Goal: Task Accomplishment & Management: Use online tool/utility

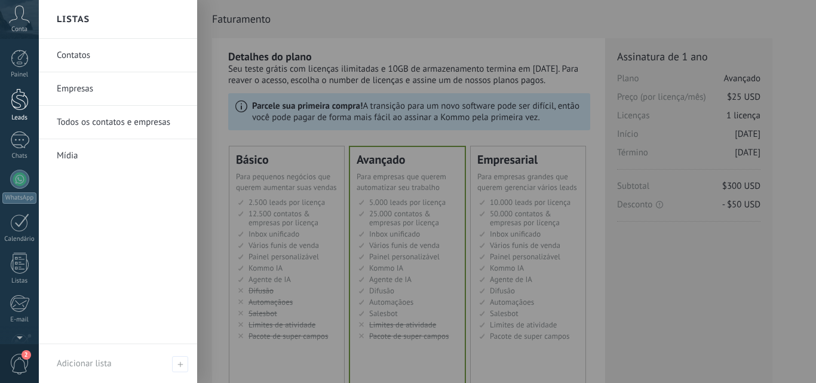
click at [13, 110] on link "Leads" at bounding box center [19, 104] width 39 height 33
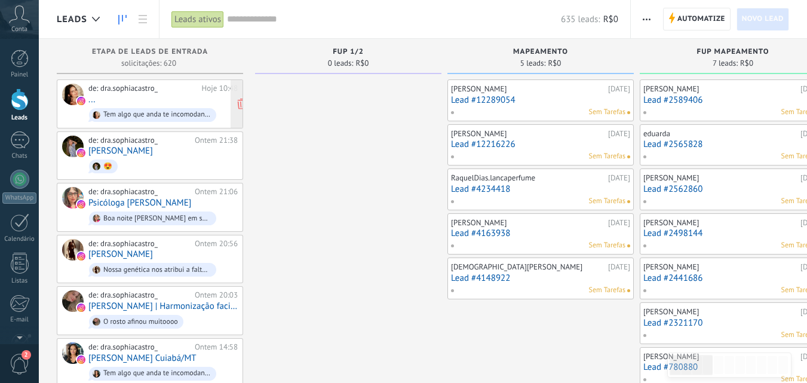
click at [165, 98] on div "de: dra.sophiacastro_ Hoje 10:48 ... Tem algo que anda te incomodando? Algo no …" at bounding box center [162, 104] width 149 height 41
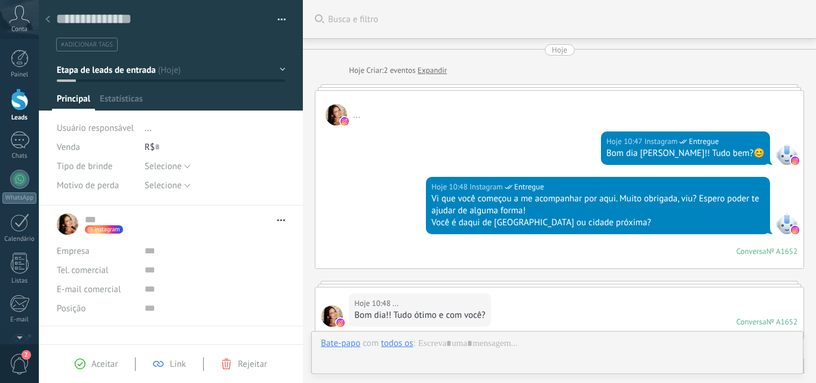
scroll to position [435, 0]
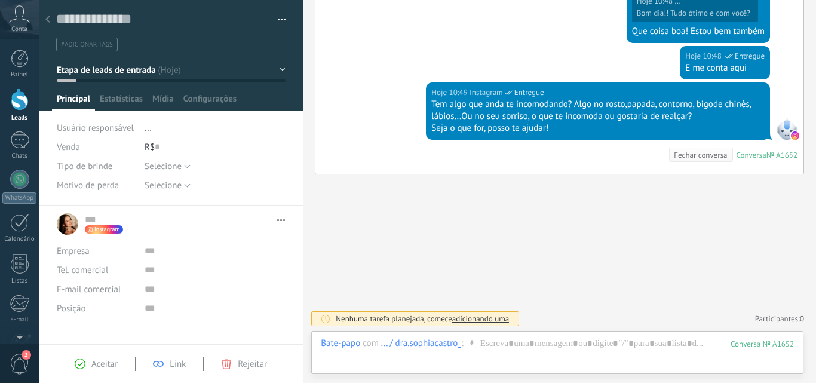
click at [449, 343] on div "... / dra.sophiacastro_" at bounding box center [421, 342] width 81 height 11
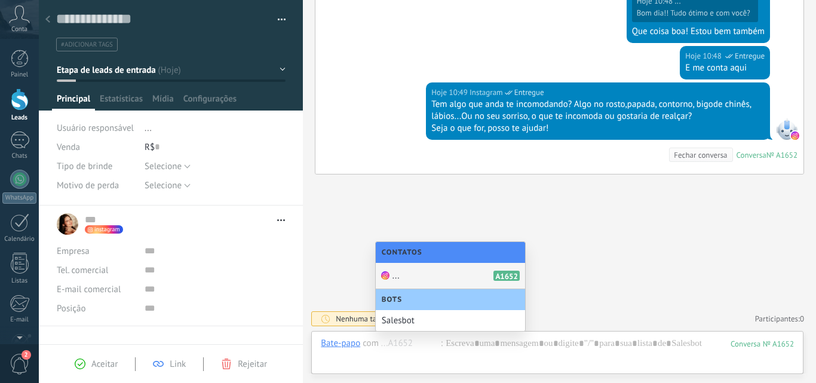
click at [423, 277] on div "... A1652" at bounding box center [450, 276] width 149 height 26
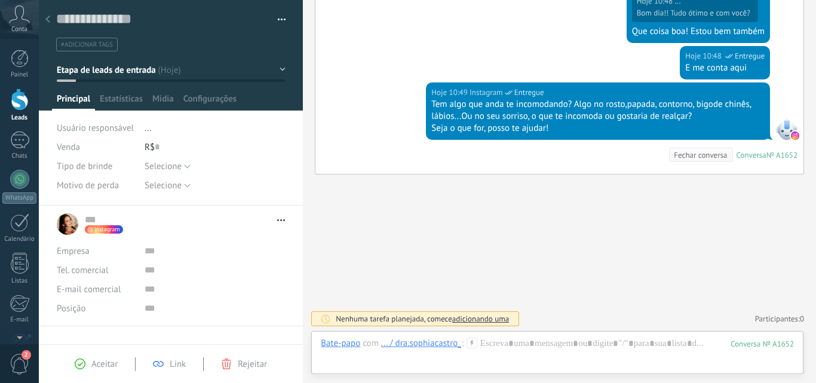
click at [401, 342] on div "... / dra.sophiacastro_" at bounding box center [421, 342] width 81 height 11
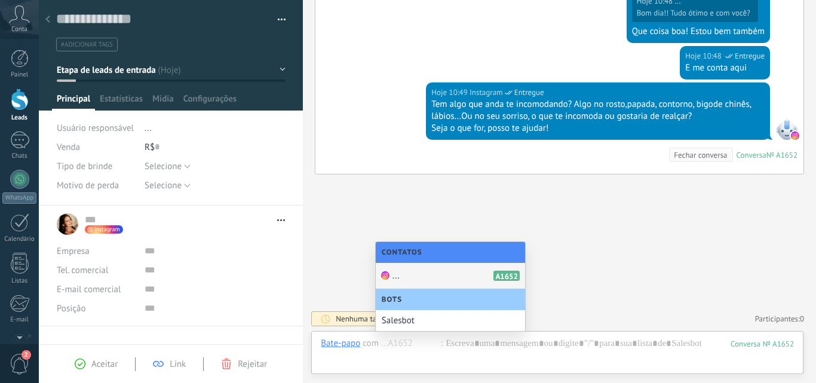
click at [413, 274] on div "... A1652" at bounding box center [450, 276] width 149 height 26
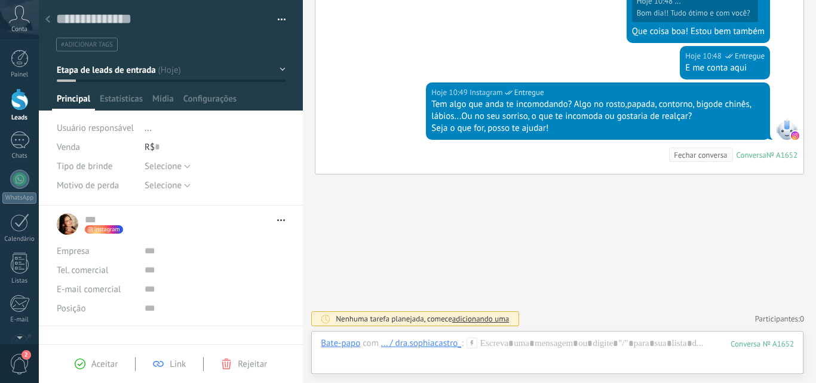
click at [452, 345] on div "... / dra.sophiacastro_" at bounding box center [421, 342] width 81 height 11
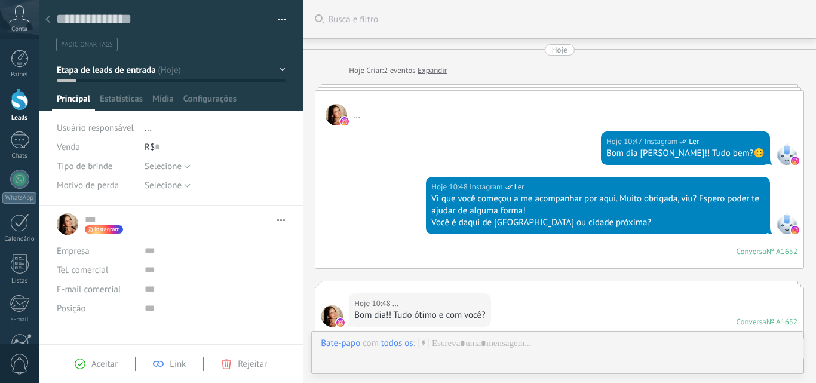
scroll to position [18, 0]
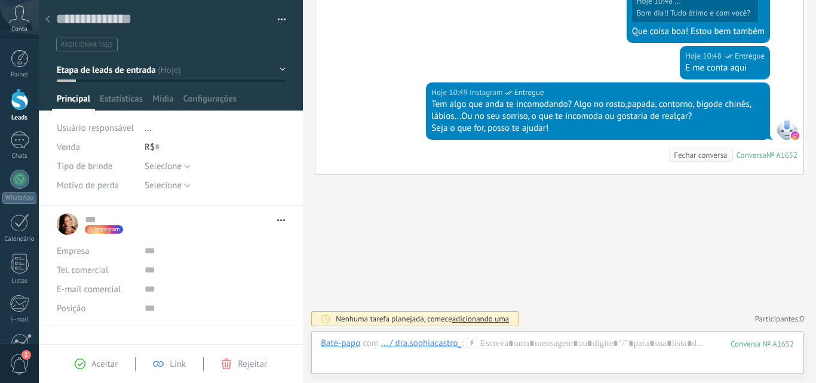
click at [471, 345] on icon at bounding box center [471, 342] width 11 height 11
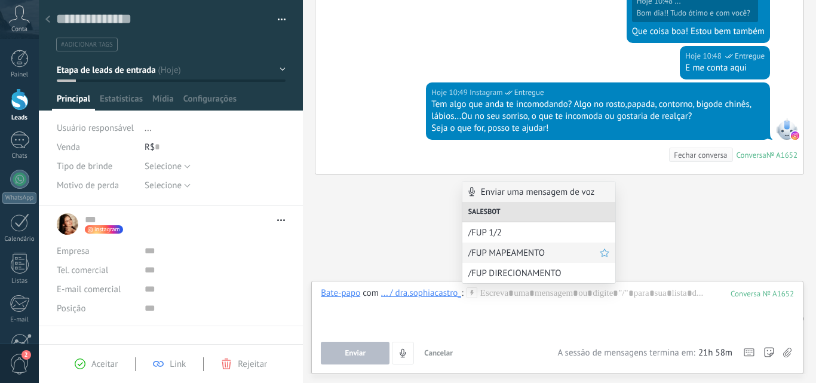
click at [492, 254] on span "/FUP MAPEAMENTO" at bounding box center [533, 252] width 131 height 11
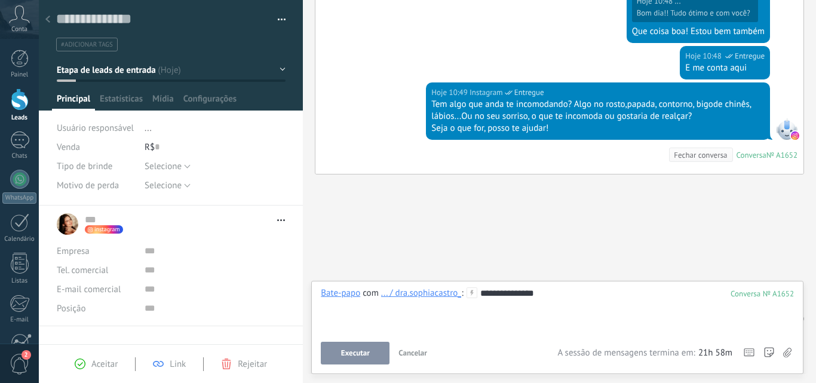
click at [348, 355] on span "Executar" at bounding box center [355, 353] width 29 height 8
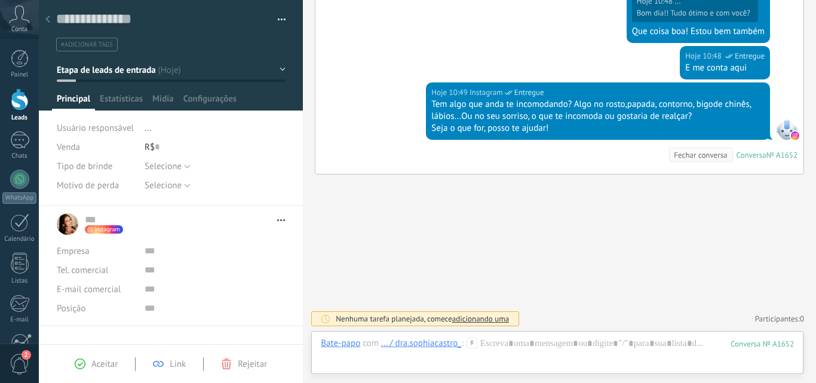
click at [470, 340] on icon at bounding box center [471, 342] width 11 height 11
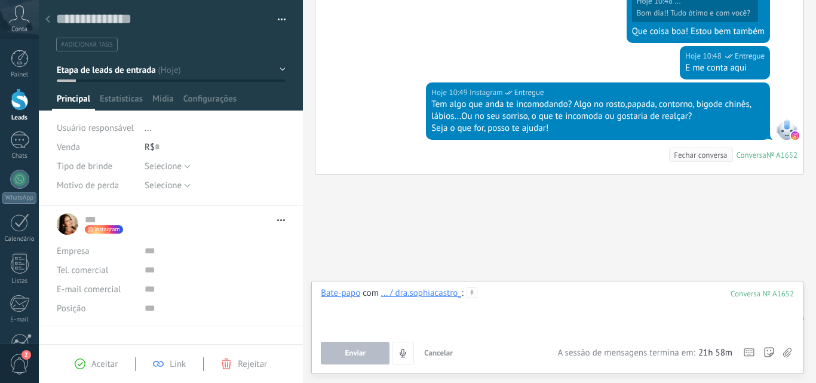
click at [487, 294] on div at bounding box center [557, 309] width 473 height 45
click at [492, 297] on div at bounding box center [557, 309] width 473 height 45
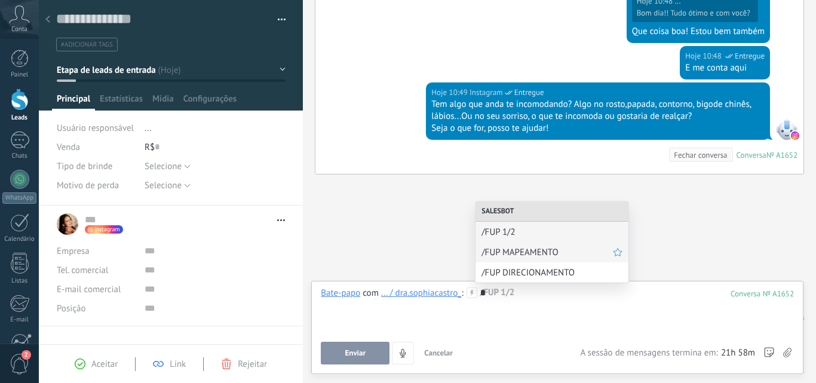
click at [512, 251] on span "/FUP MAPEAMENTO" at bounding box center [546, 252] width 131 height 11
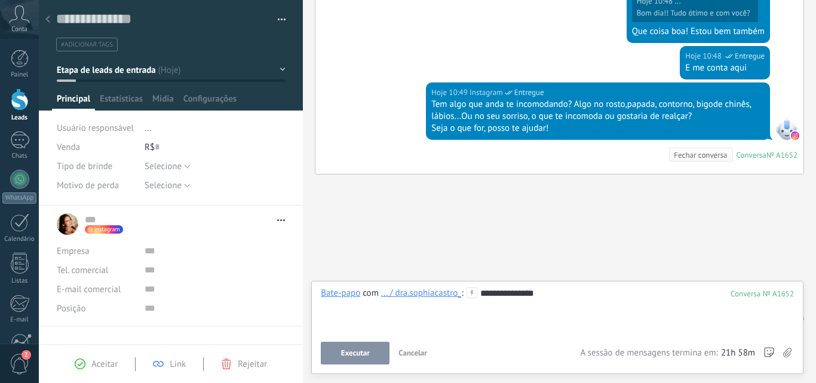
click at [377, 345] on button "Executar" at bounding box center [355, 353] width 69 height 23
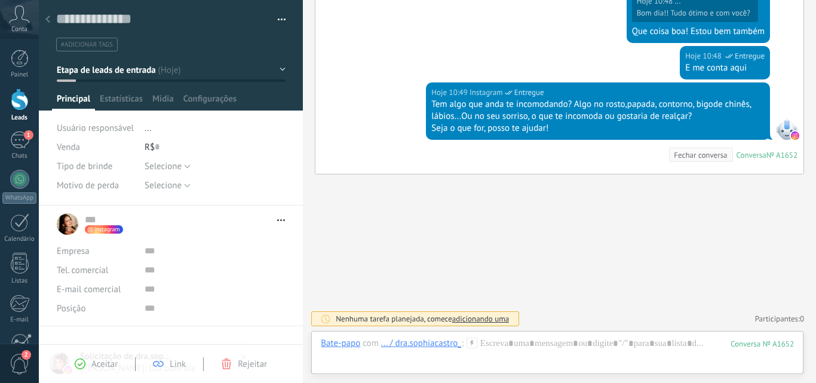
click at [10, 13] on icon at bounding box center [19, 14] width 21 height 18
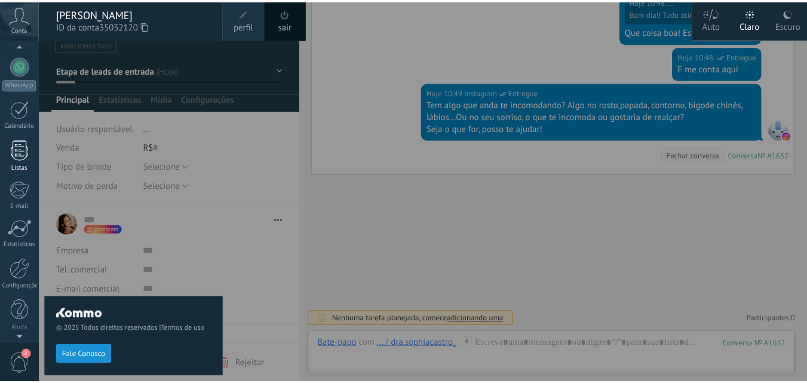
scroll to position [114, 0]
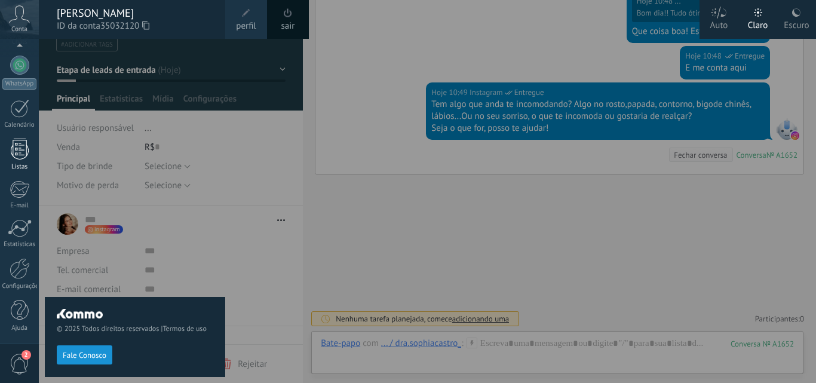
click at [19, 268] on div at bounding box center [20, 268] width 20 height 21
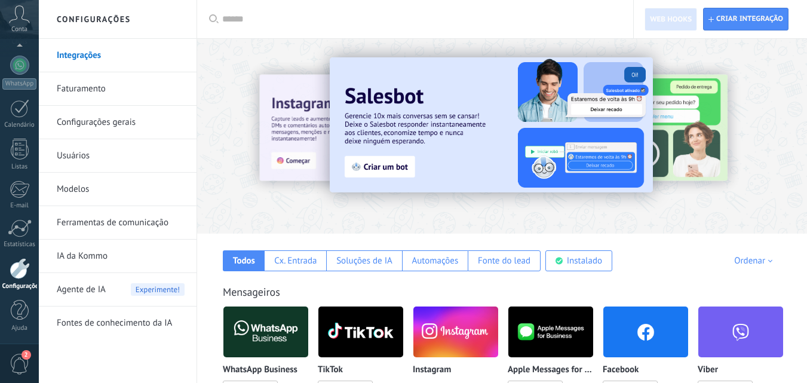
scroll to position [179, 0]
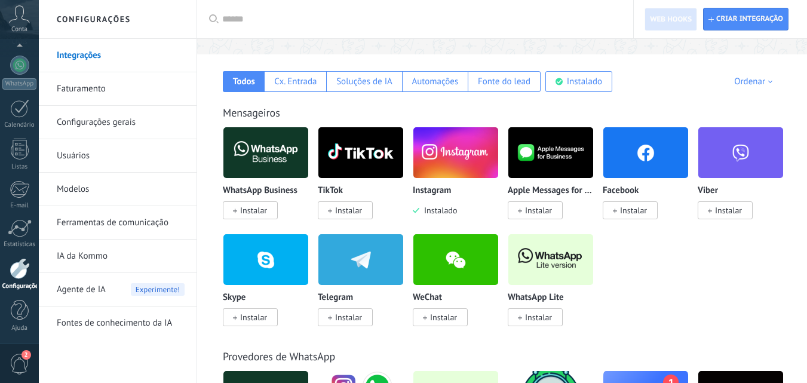
click at [447, 162] on img at bounding box center [455, 153] width 85 height 58
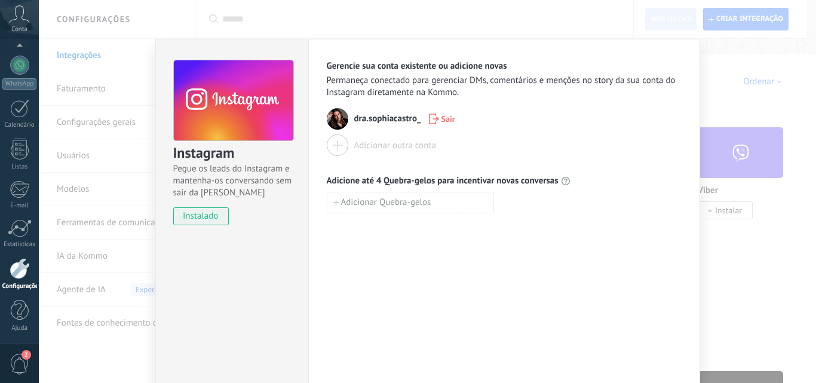
click at [463, 21] on div "Instagram Pegue os leads do Instagram e mantenha-os conversando sem sair da Kom…" at bounding box center [427, 191] width 777 height 383
